Goal: Task Accomplishment & Management: Complete application form

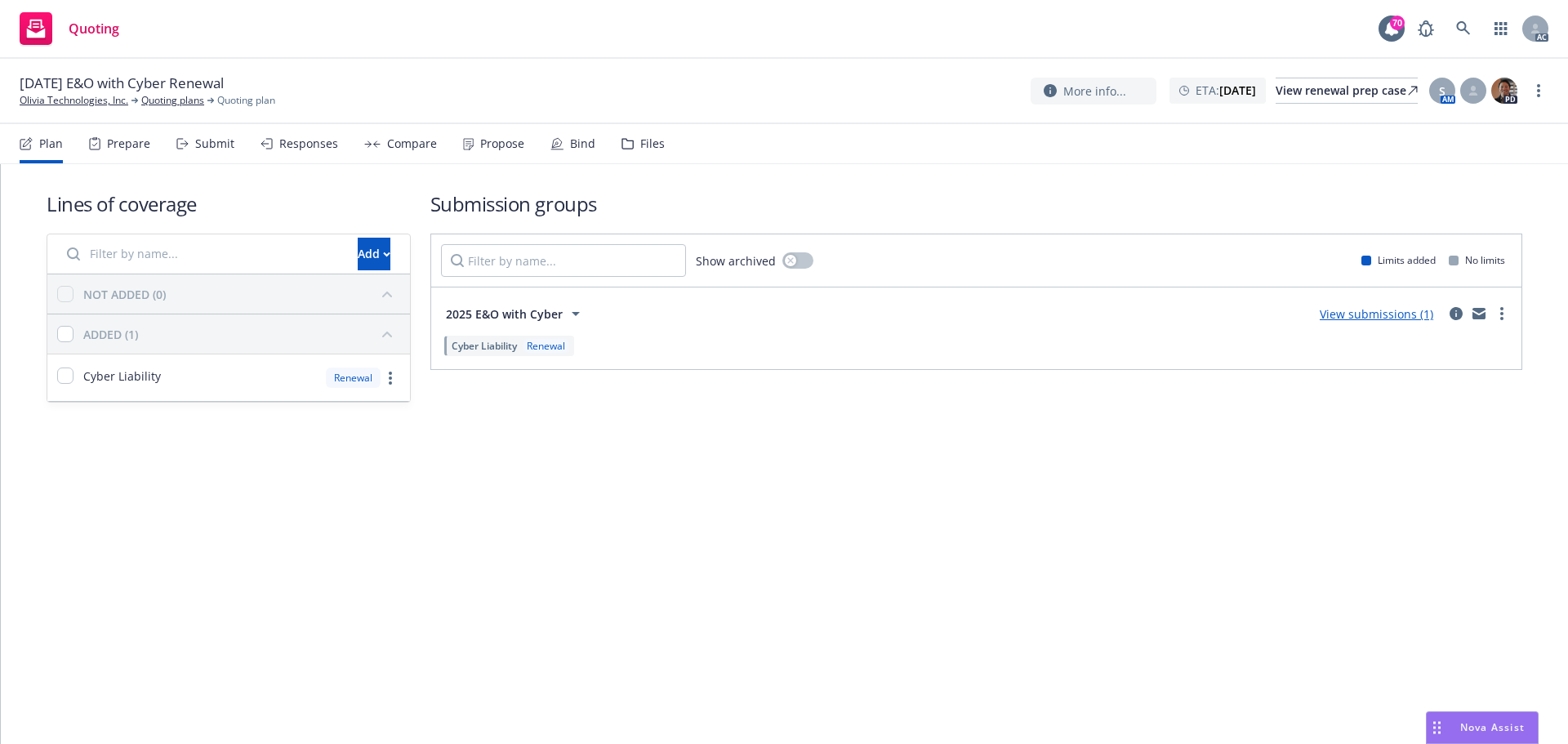
click at [212, 149] on div "Submit" at bounding box center [214, 144] width 39 height 13
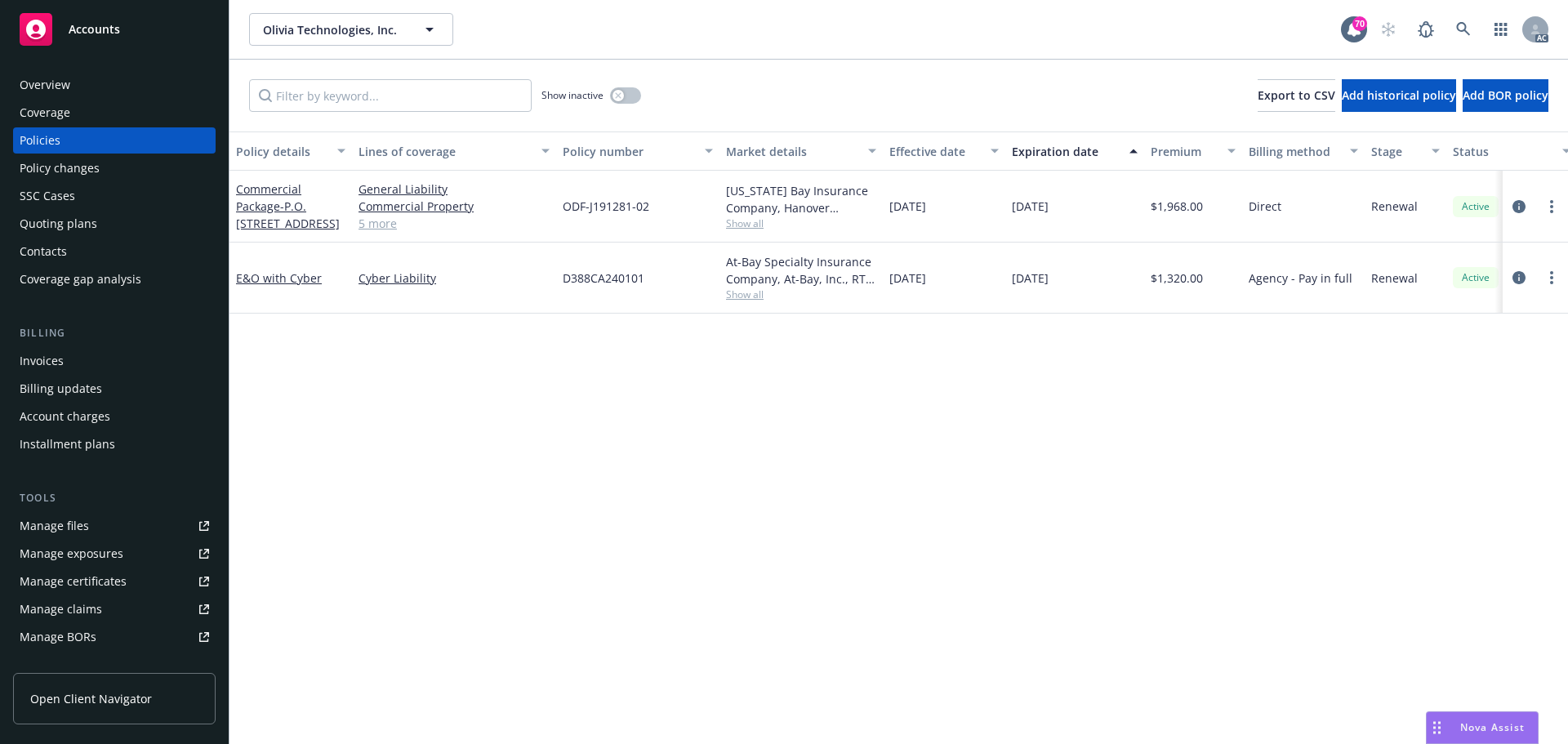
click at [536, 426] on div "Policy details Lines of coverage Policy number Market details Effective date Ex…" at bounding box center [898, 438] width 1339 height 613
drag, startPoint x: 1002, startPoint y: 281, endPoint x: 1072, endPoint y: 284, distance: 70.1
click at [1072, 284] on div "E&O with Cyber Cyber Liability D388CA240101 At-Bay Specialty Insurance Company,…" at bounding box center [1017, 278] width 1576 height 71
copy div "[DATE]"
click at [286, 277] on link "E&O with Cyber" at bounding box center [279, 278] width 86 height 16
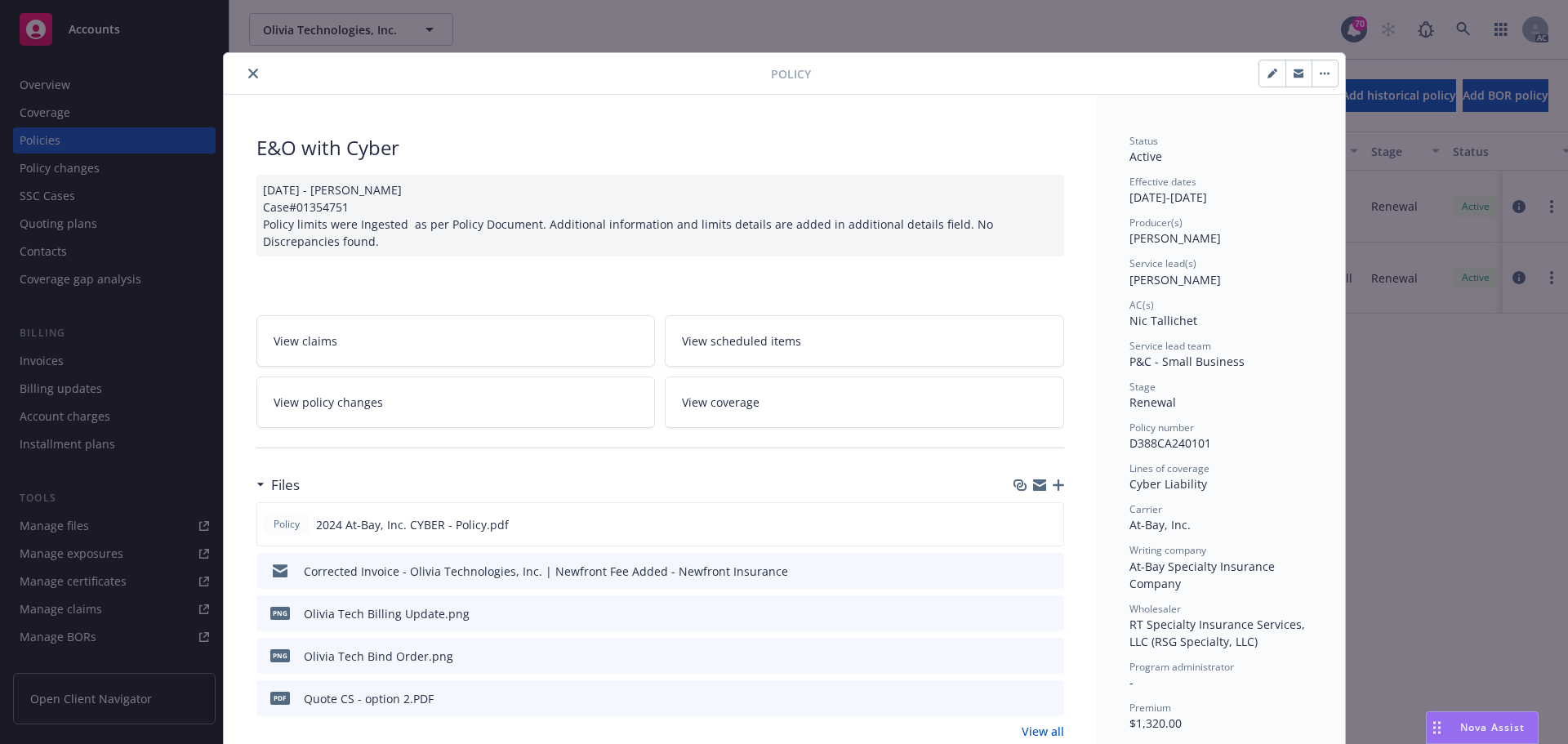
click at [253, 76] on button "close" at bounding box center [253, 73] width 20 height 20
